Goal: Information Seeking & Learning: Learn about a topic

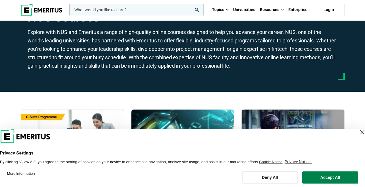
scroll to position [58, 0]
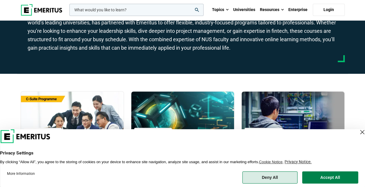
click at [285, 174] on button "Deny All" at bounding box center [270, 178] width 56 height 12
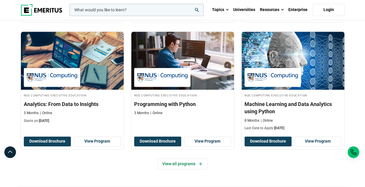
scroll to position [262, 0]
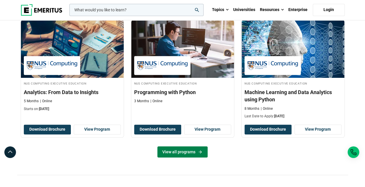
click at [188, 150] on link "View all programs" at bounding box center [183, 152] width 50 height 11
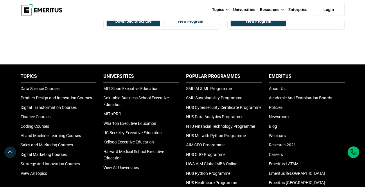
scroll to position [814, 0]
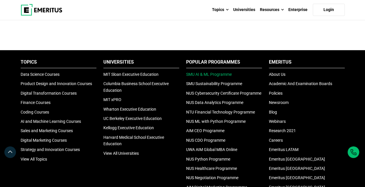
click at [218, 77] on link "SMU AI & ML Programme" at bounding box center [209, 74] width 46 height 5
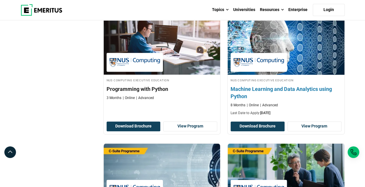
scroll to position [349, 0]
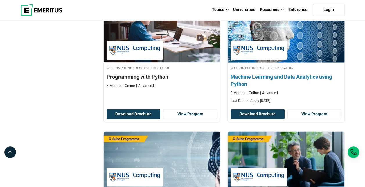
click at [294, 83] on h4 "Machine Learning and Data Analytics using Python" at bounding box center [286, 80] width 111 height 15
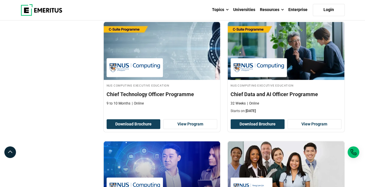
scroll to position [494, 0]
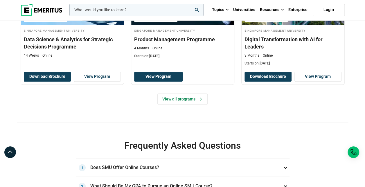
scroll to position [320, 0]
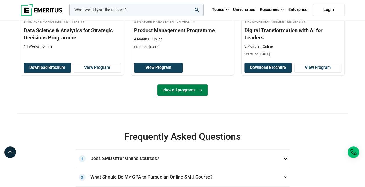
click at [166, 92] on link "View all programs" at bounding box center [183, 90] width 50 height 11
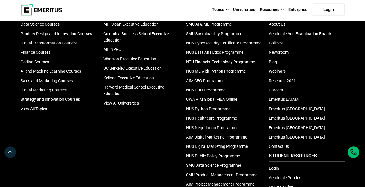
scroll to position [640, 0]
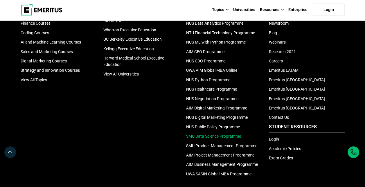
click at [192, 135] on link "SMU Data Science Programme" at bounding box center [213, 136] width 55 height 5
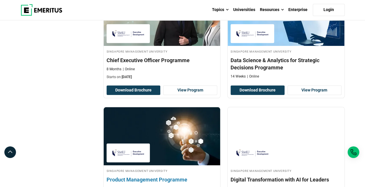
scroll to position [233, 0]
